Goal: Use online tool/utility: Utilize a website feature to perform a specific function

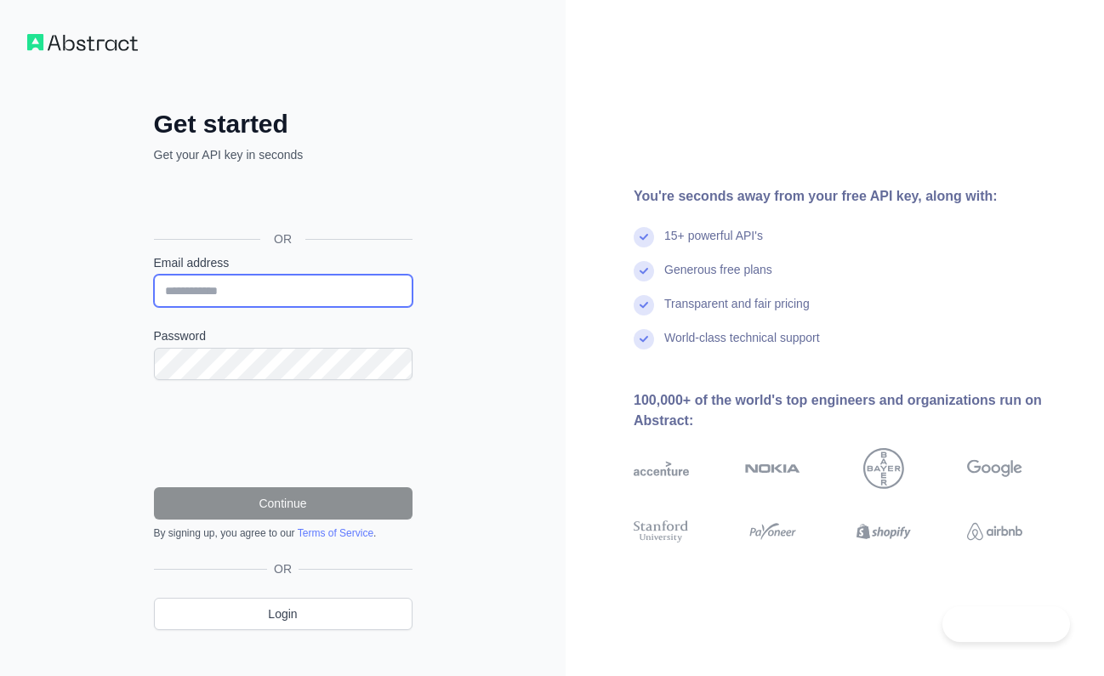
click at [326, 302] on input "Email address" at bounding box center [283, 291] width 258 height 32
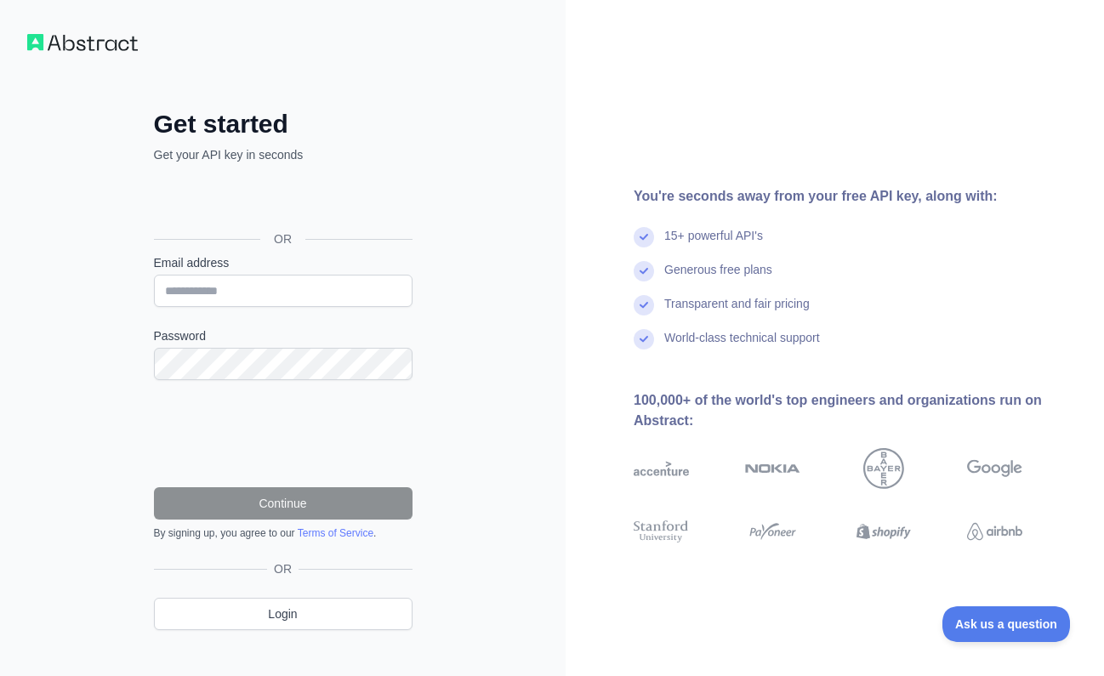
click at [340, 189] on div "Sign in with Google. Opens in new tab" at bounding box center [281, 200] width 255 height 37
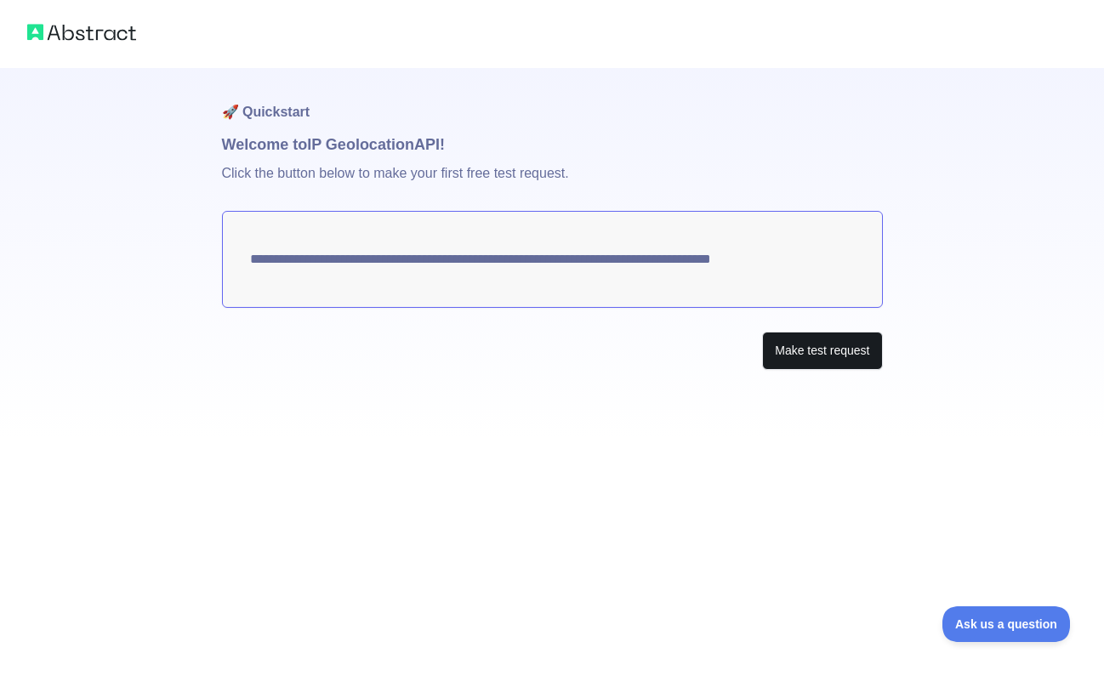
click at [778, 349] on button "Make test request" at bounding box center [822, 351] width 120 height 38
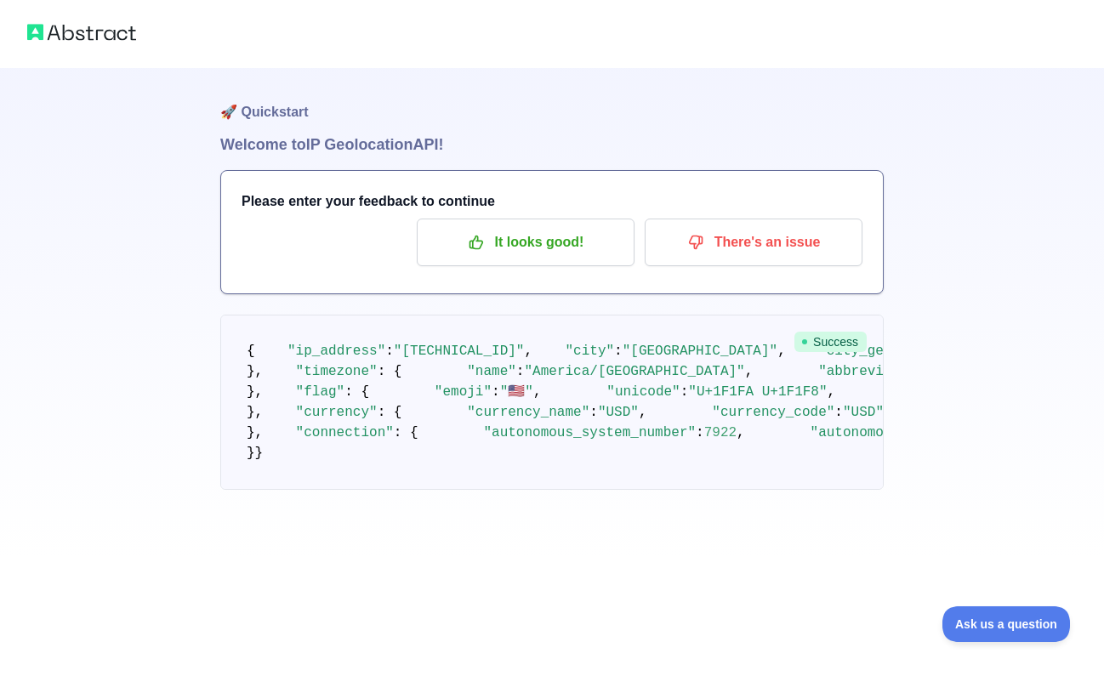
click at [983, 446] on div "🚀 Quickstart Welcome to IP Geolocation API! Please enter your feedback to conti…" at bounding box center [552, 279] width 1104 height 558
click at [542, 236] on p "It looks good!" at bounding box center [525, 242] width 192 height 29
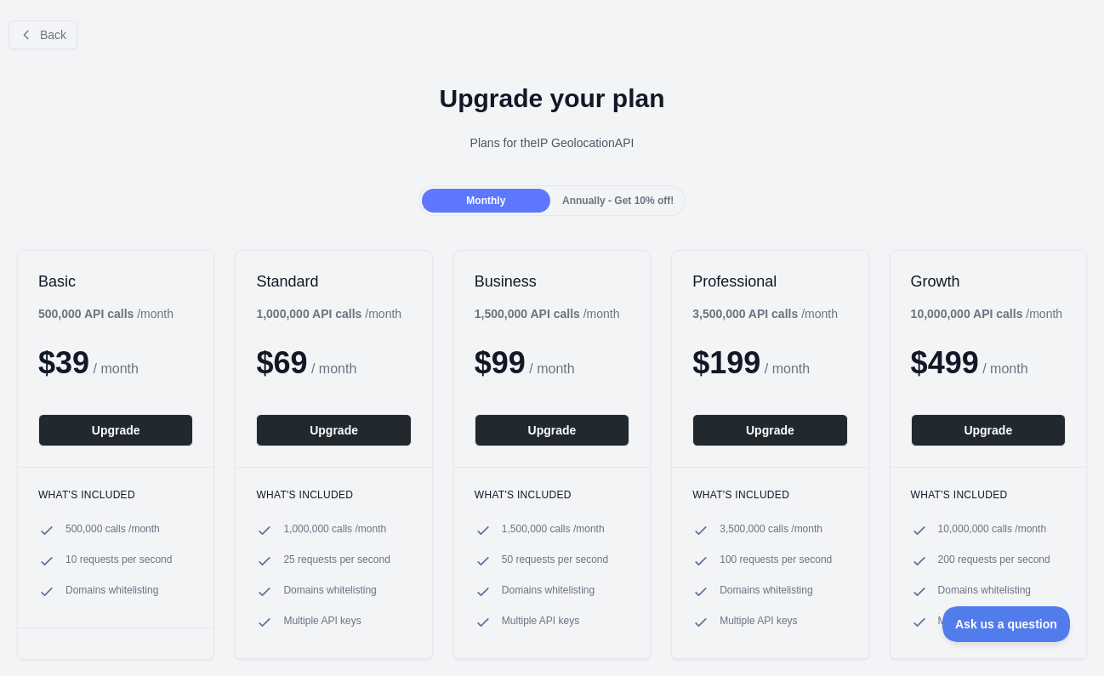
click at [974, 145] on div "Plans for the IP Geolocation API" at bounding box center [552, 142] width 1076 height 17
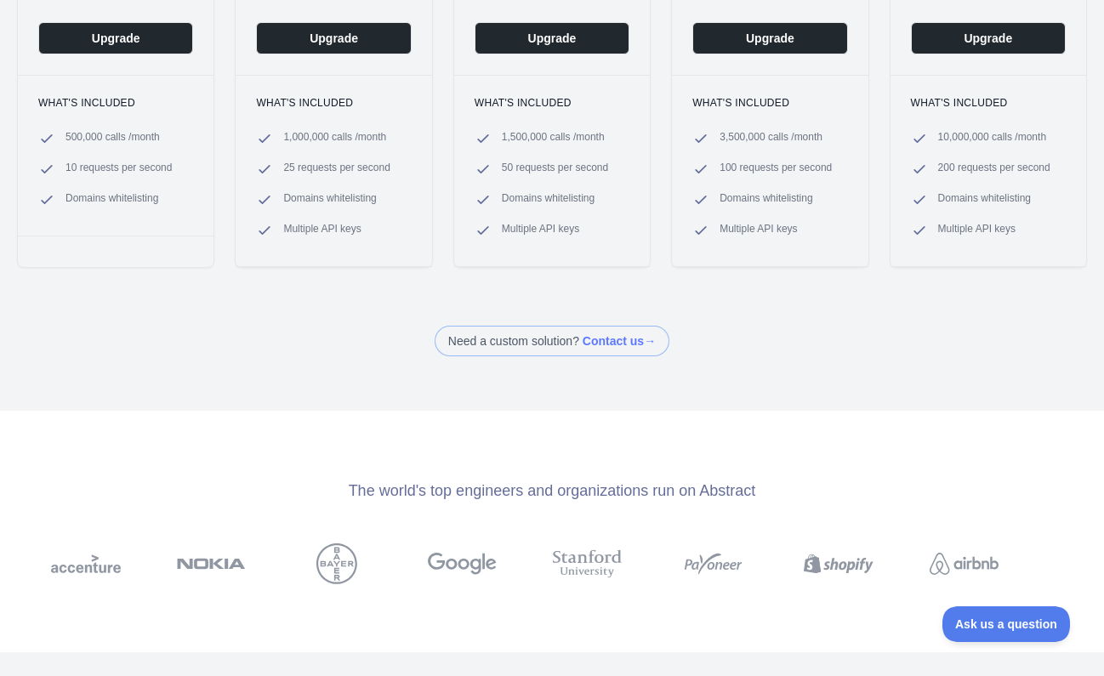
scroll to position [378, 0]
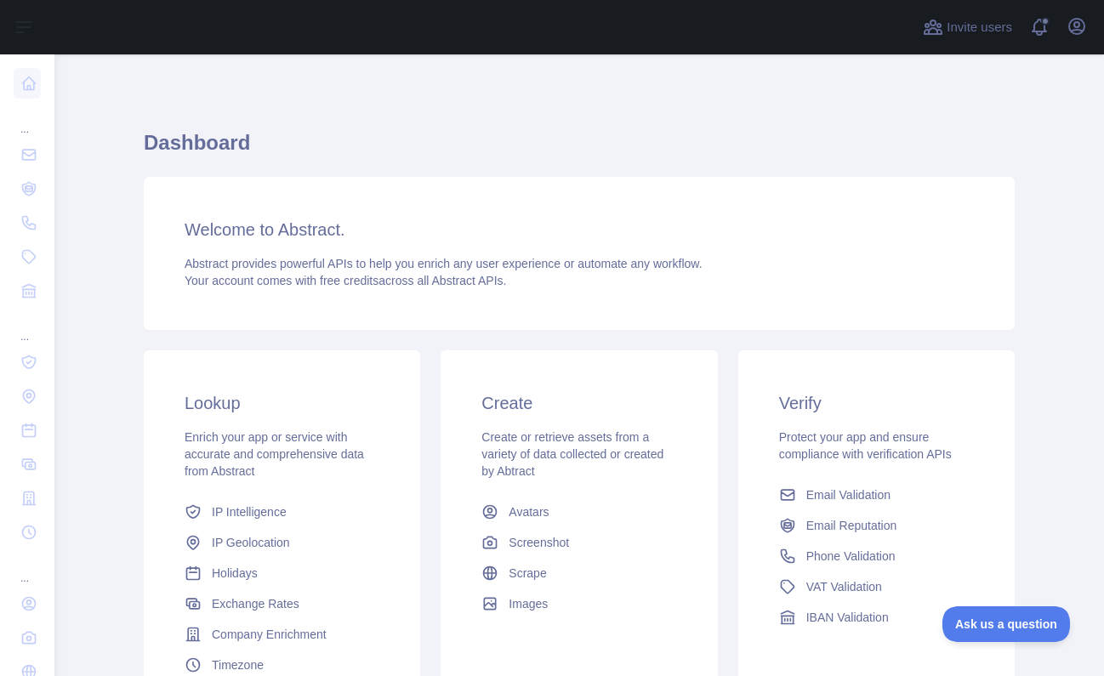
click at [693, 338] on div "Dashboard Welcome to Abstract. Abstract provides powerful APIs to help you enri…" at bounding box center [579, 430] width 871 height 602
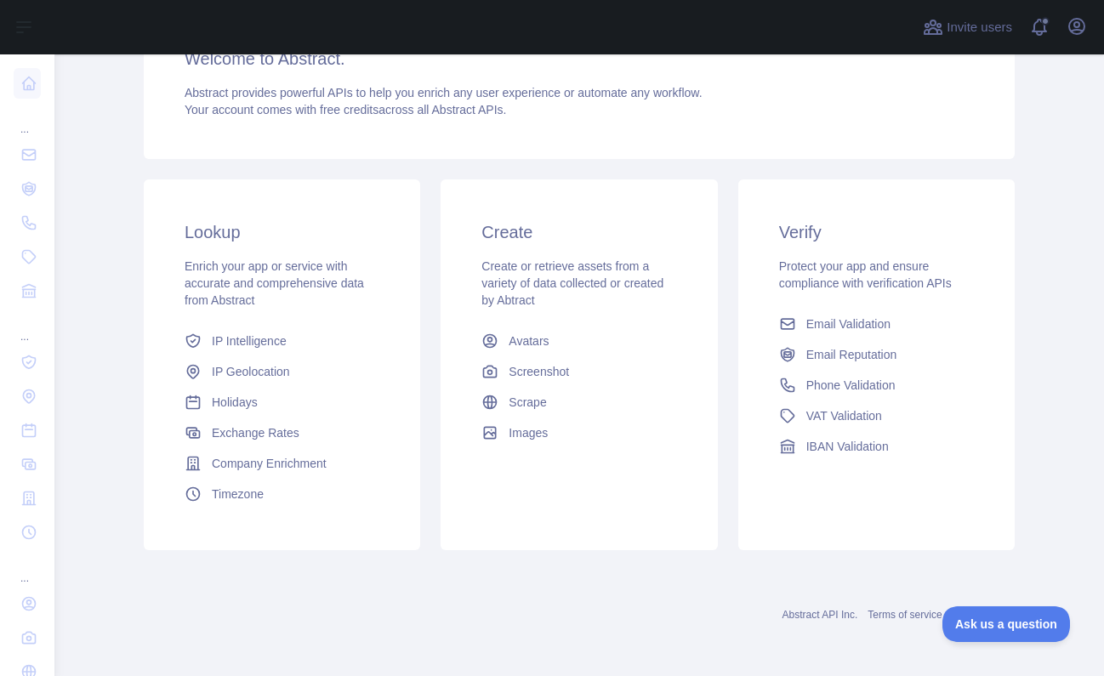
scroll to position [171, 0]
click at [271, 321] on div "Lookup Enrich your app or service with accurate and comprehensive data from Abs…" at bounding box center [282, 364] width 276 height 371
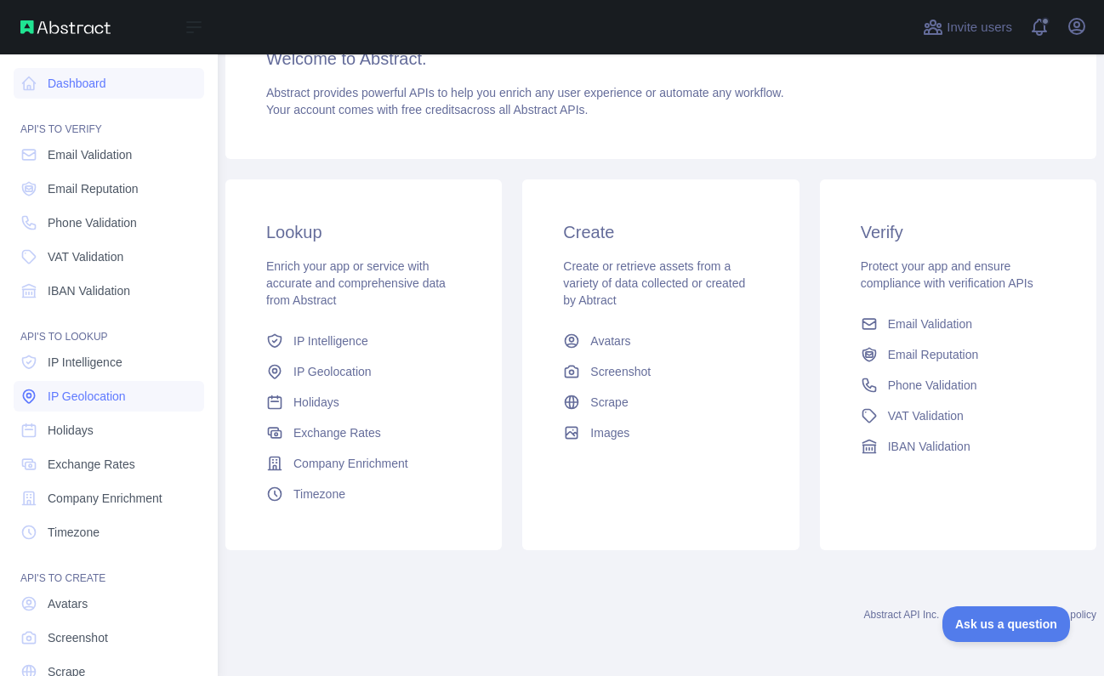
click at [82, 404] on span "IP Geolocation" at bounding box center [87, 396] width 78 height 17
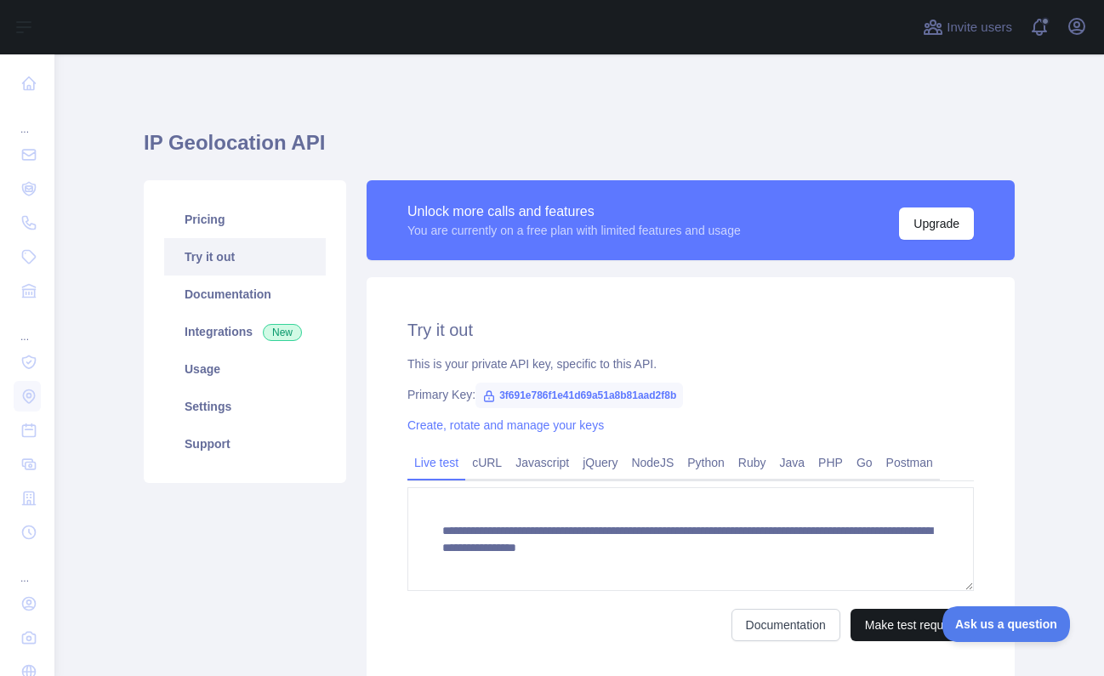
click at [867, 619] on button "Make test request" at bounding box center [911, 625] width 123 height 32
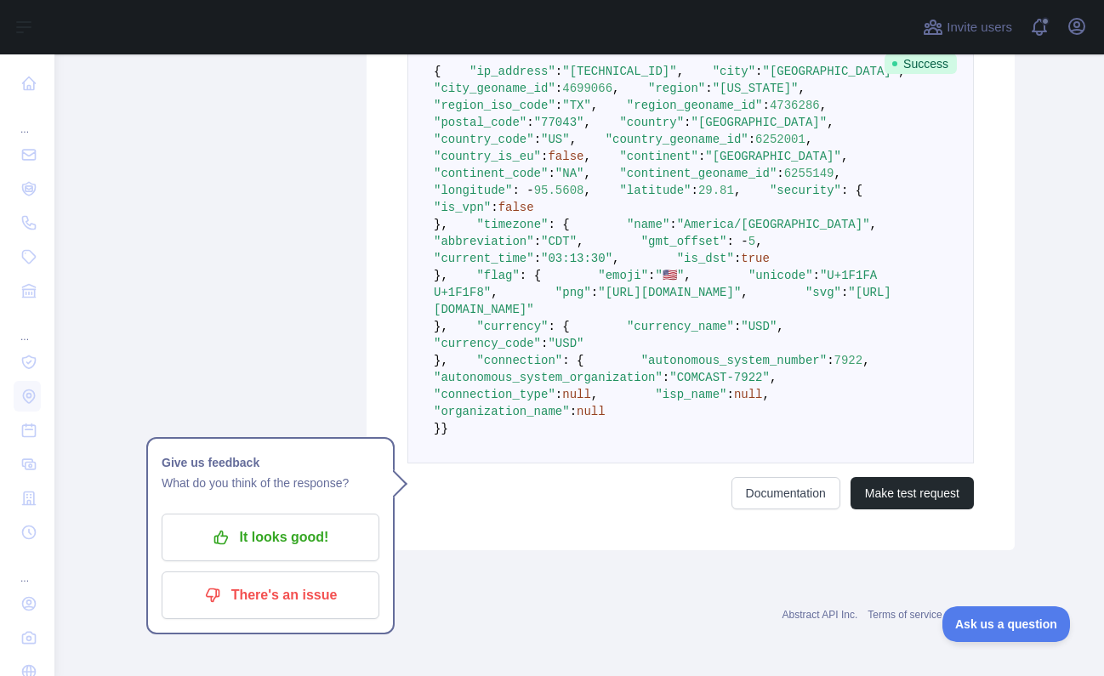
scroll to position [989, 0]
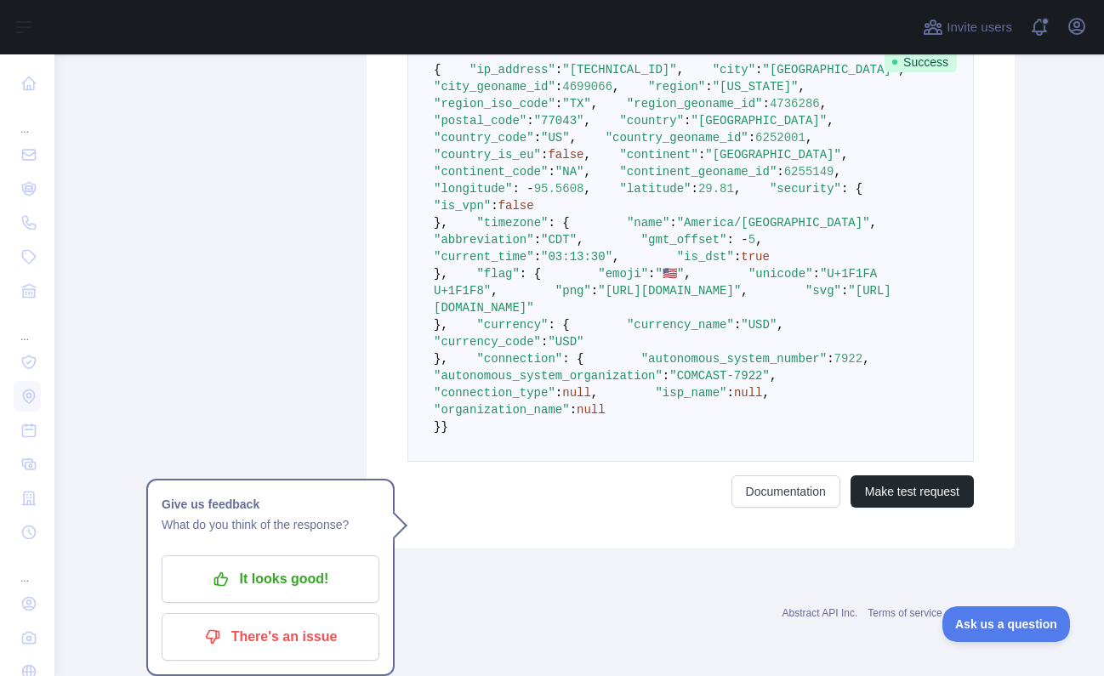
click at [877, 469] on form "**********" at bounding box center [690, 215] width 566 height 585
click at [881, 498] on button "Make test request" at bounding box center [911, 492] width 123 height 32
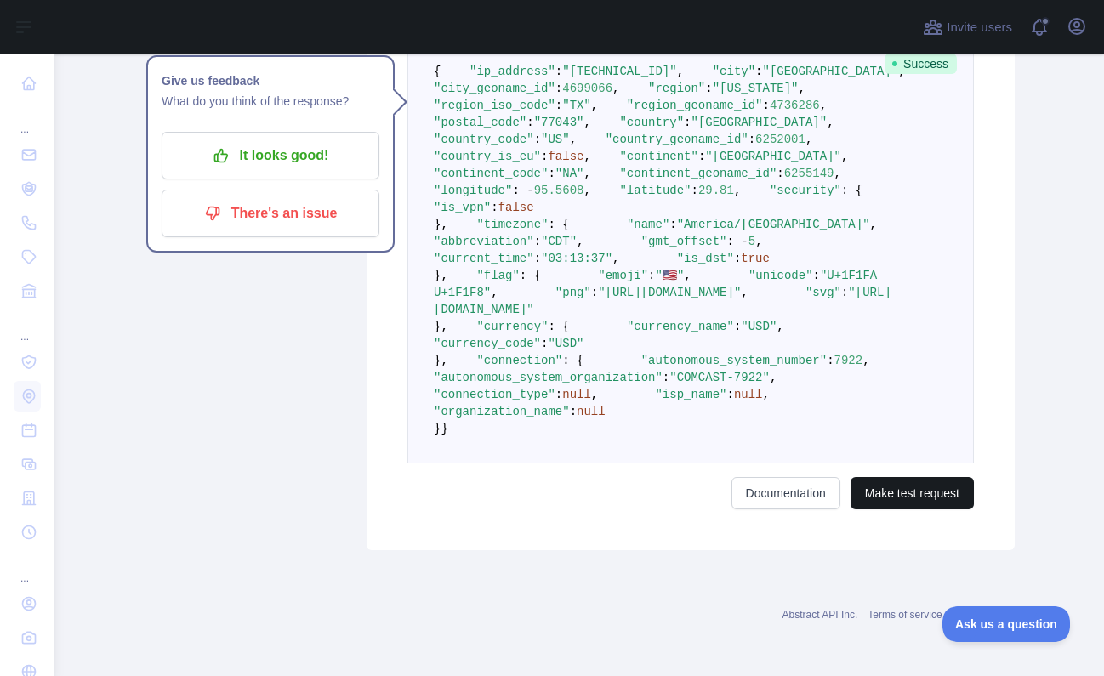
scroll to position [564, 0]
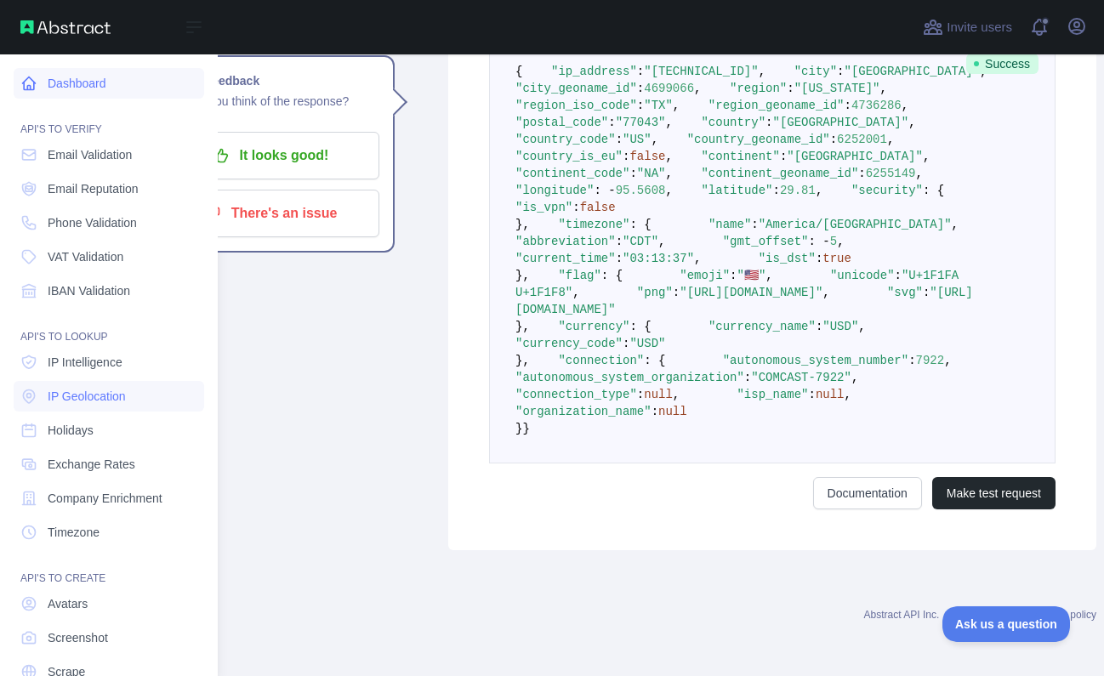
click at [88, 94] on link "Dashboard" at bounding box center [109, 83] width 190 height 31
